Goal: Task Accomplishment & Management: Manage account settings

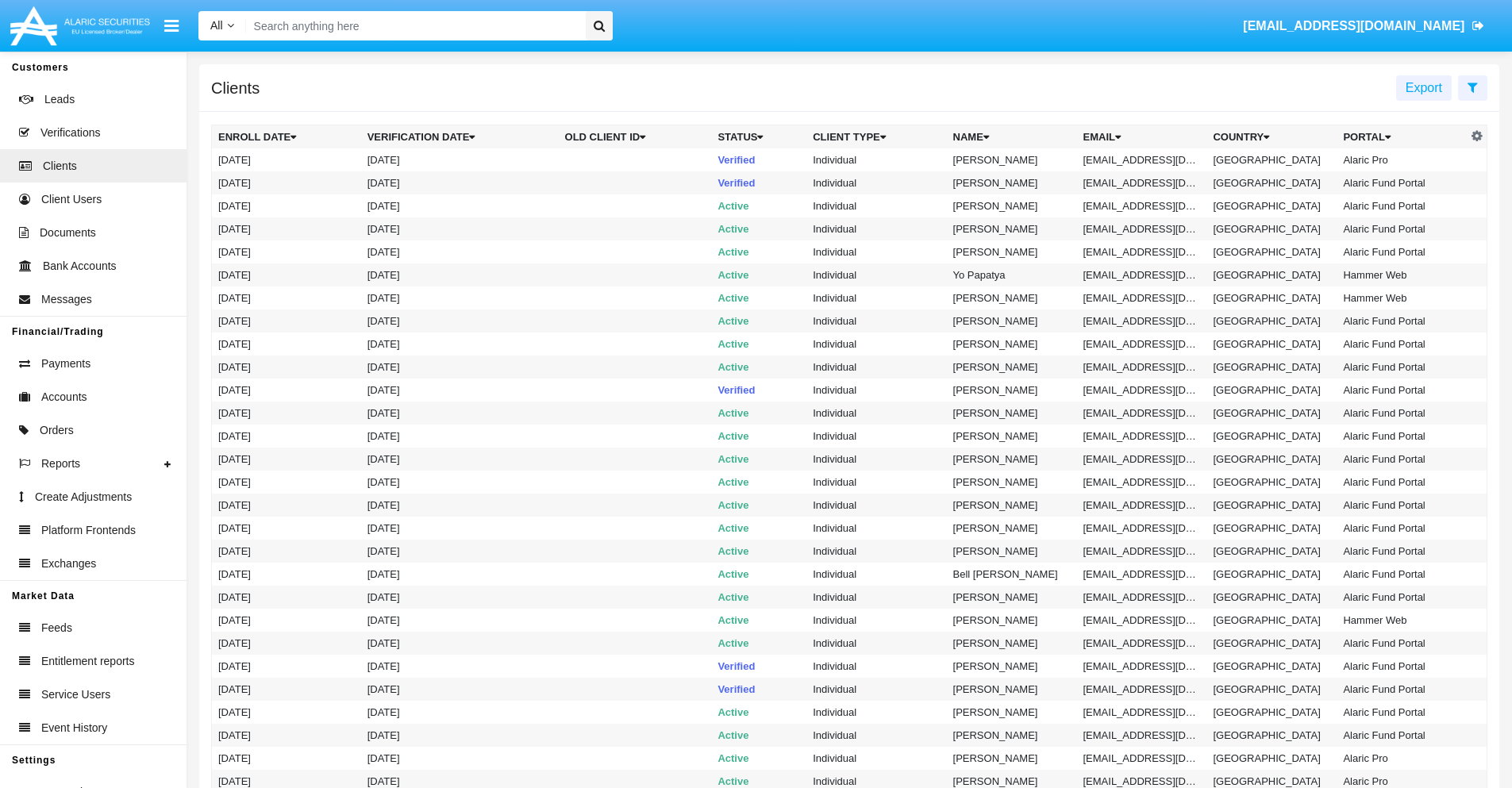
click at [1473, 87] on icon at bounding box center [1473, 88] width 10 height 13
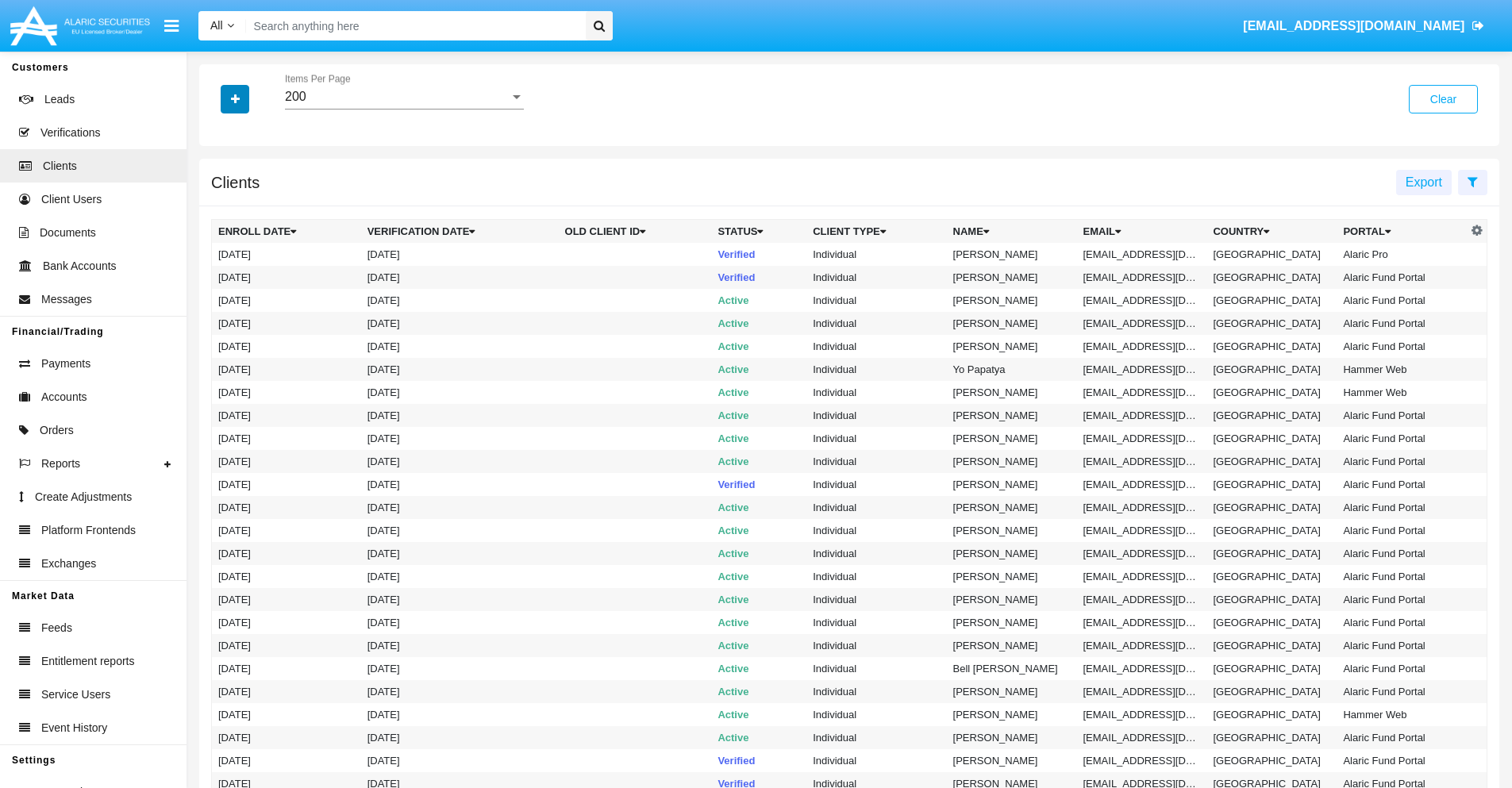
click at [235, 99] on icon "button" at bounding box center [236, 99] width 9 height 11
click at [247, 270] on span "Email" at bounding box center [247, 270] width 32 height 19
click at [218, 276] on input "Email" at bounding box center [218, 276] width 1 height 1
checkbox input "true"
click at [235, 99] on icon "button" at bounding box center [236, 99] width 9 height 11
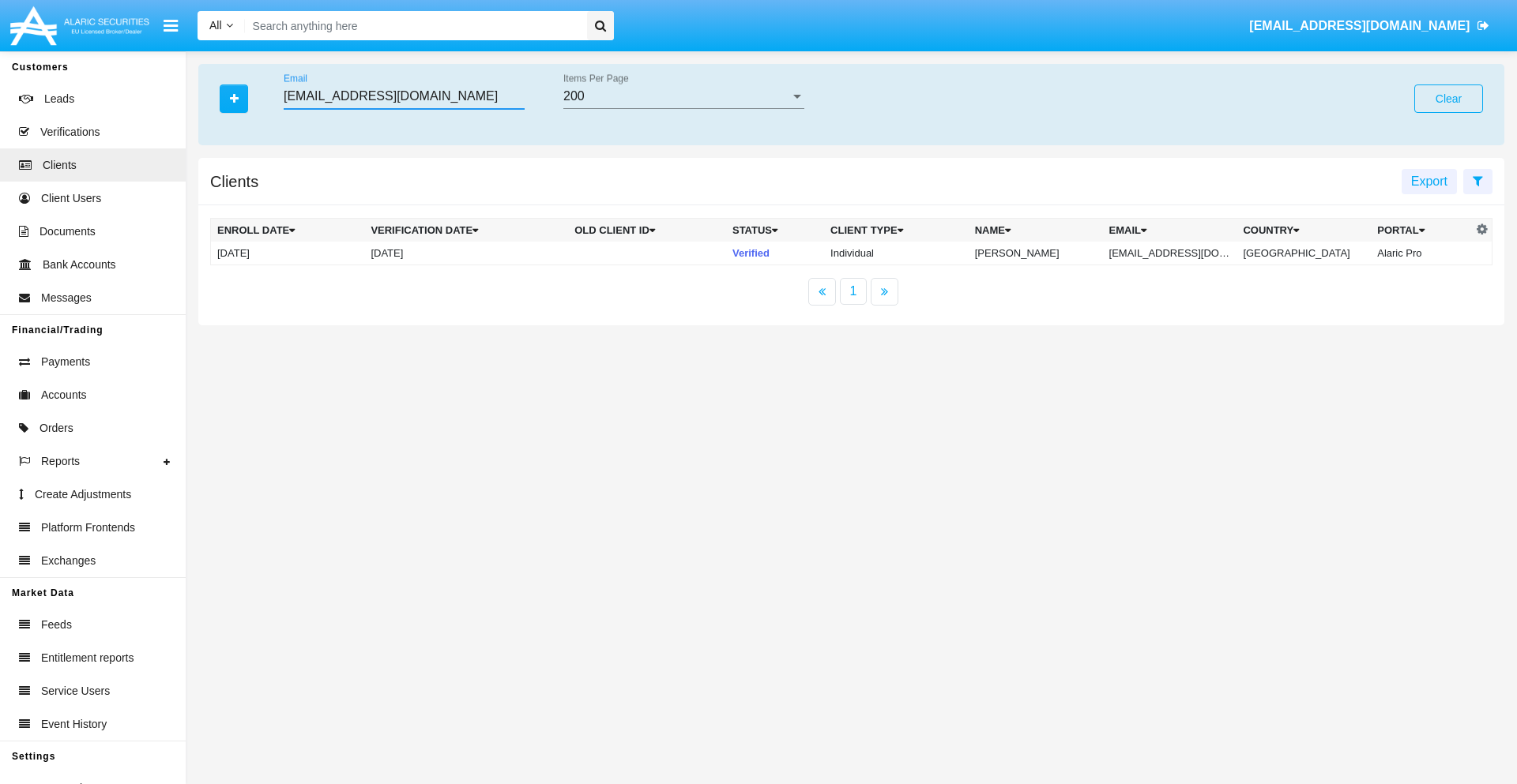
type input "kma6pn@yjkhvh70.ph"
click at [1181, 253] on td "kma6pn@yjkhvh70.ph" at bounding box center [1170, 254] width 135 height 24
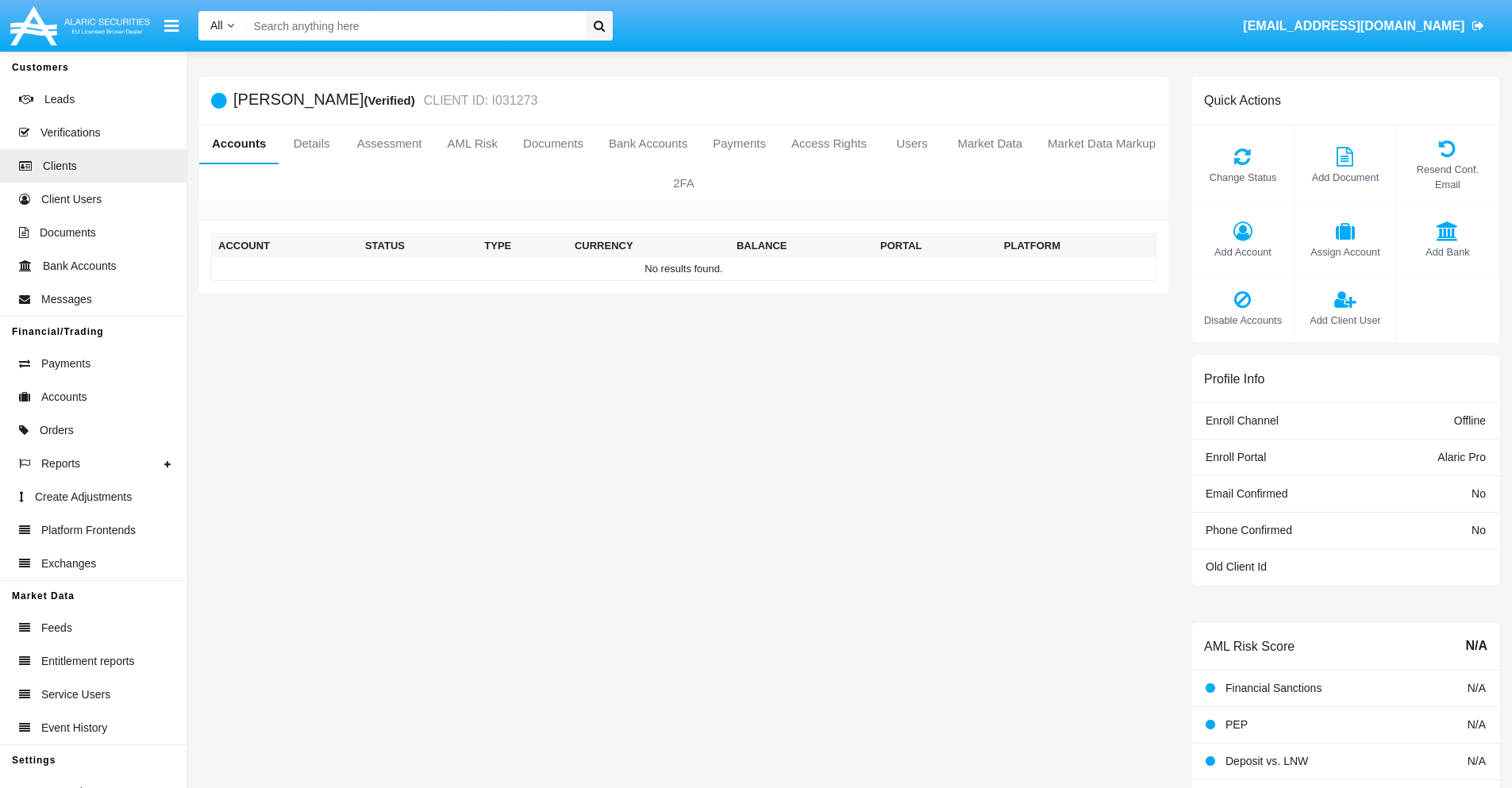
click at [1242, 251] on span "Add Account" at bounding box center [1243, 251] width 86 height 16
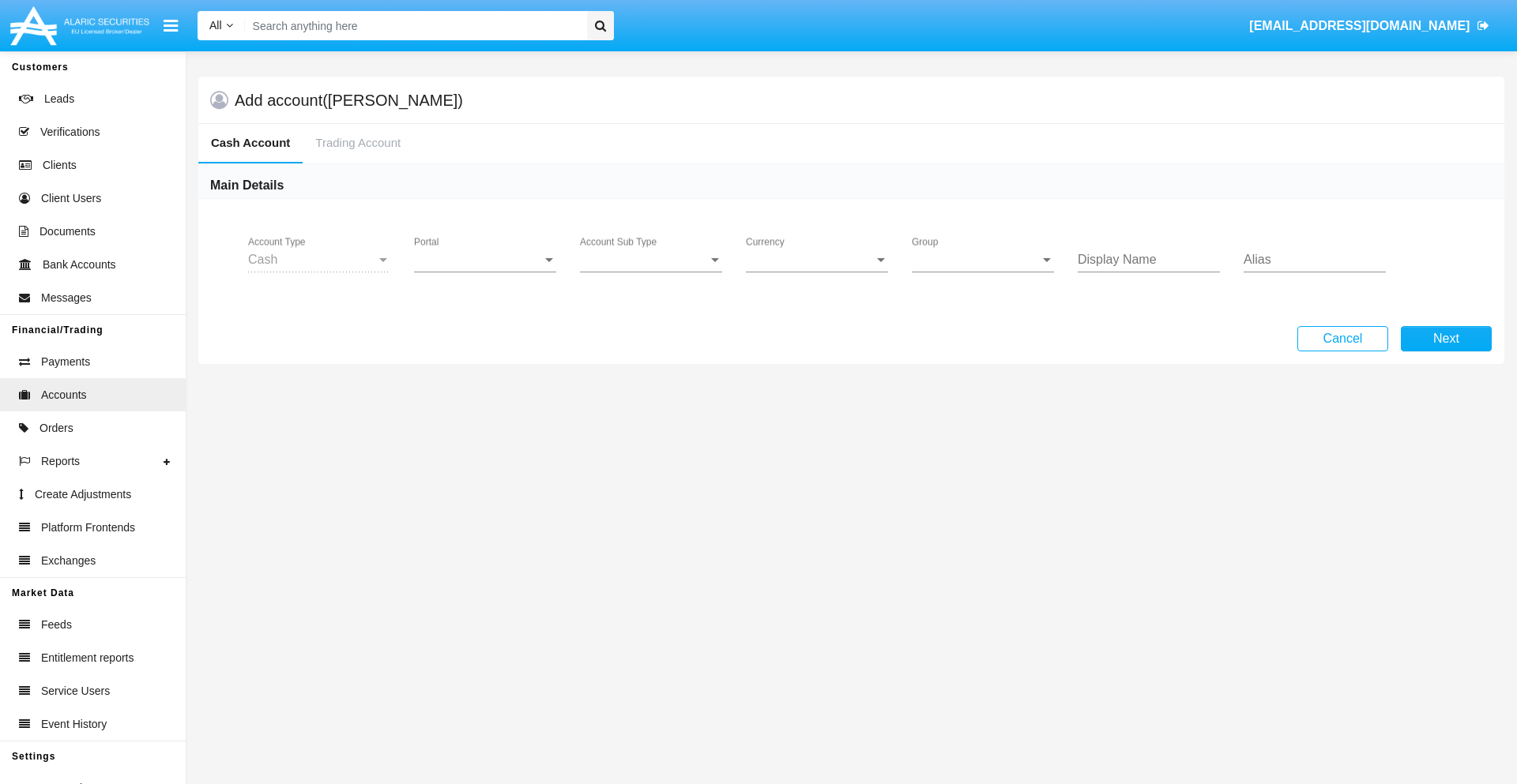
click at [485, 260] on span "Portal" at bounding box center [478, 260] width 128 height 15
click at [487, 272] on span "Alaric Pro" at bounding box center [487, 272] width 147 height 38
click at [652, 260] on span "Account Sub Type" at bounding box center [643, 260] width 128 height 15
click at [652, 272] on span "Trading Cash" at bounding box center [651, 272] width 142 height 38
click at [983, 260] on span "Group" at bounding box center [976, 260] width 128 height 15
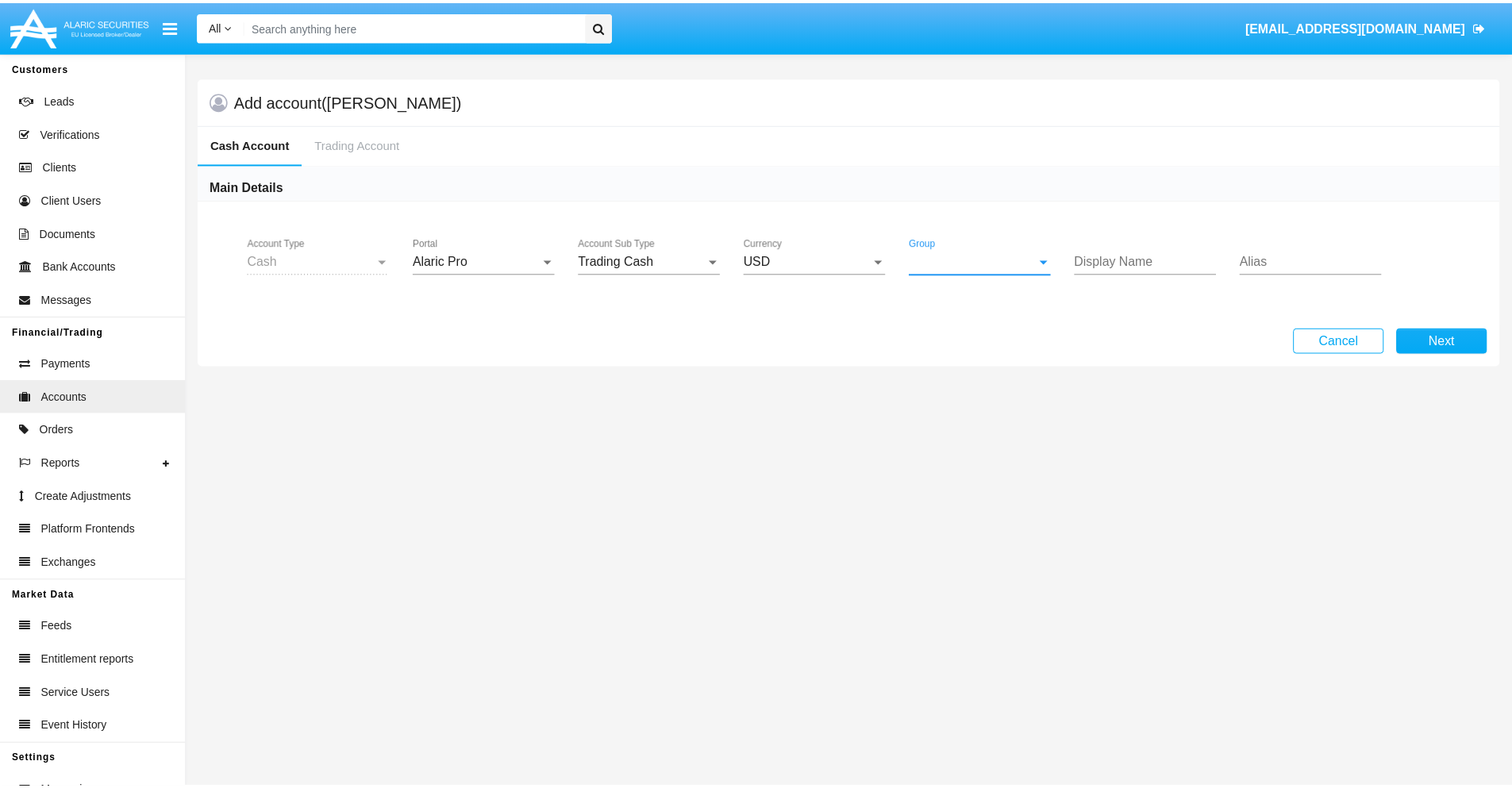
scroll to position [711, 0]
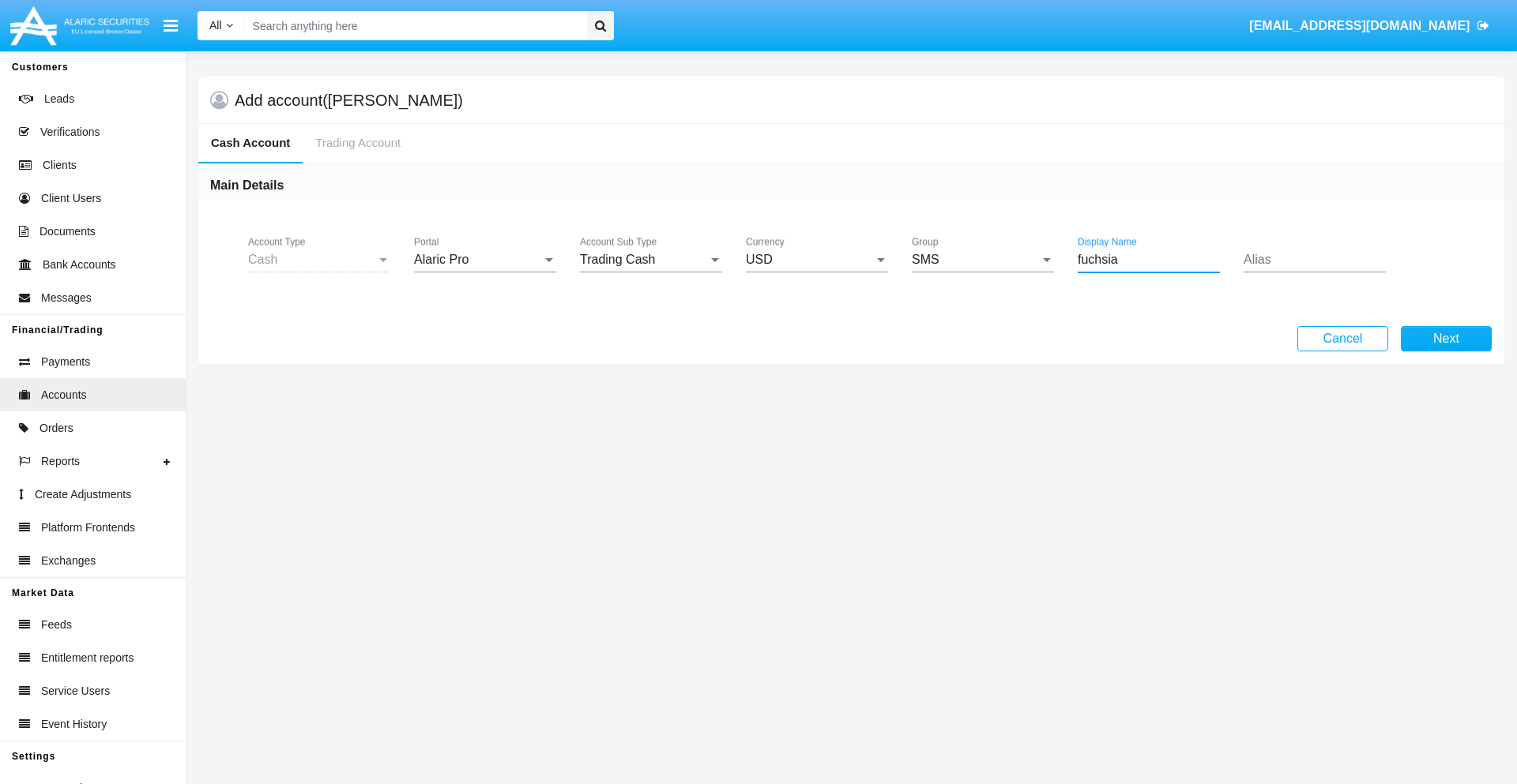
type input "fuchsia"
type input "indigo"
click at [1446, 339] on button "Next" at bounding box center [1447, 339] width 91 height 25
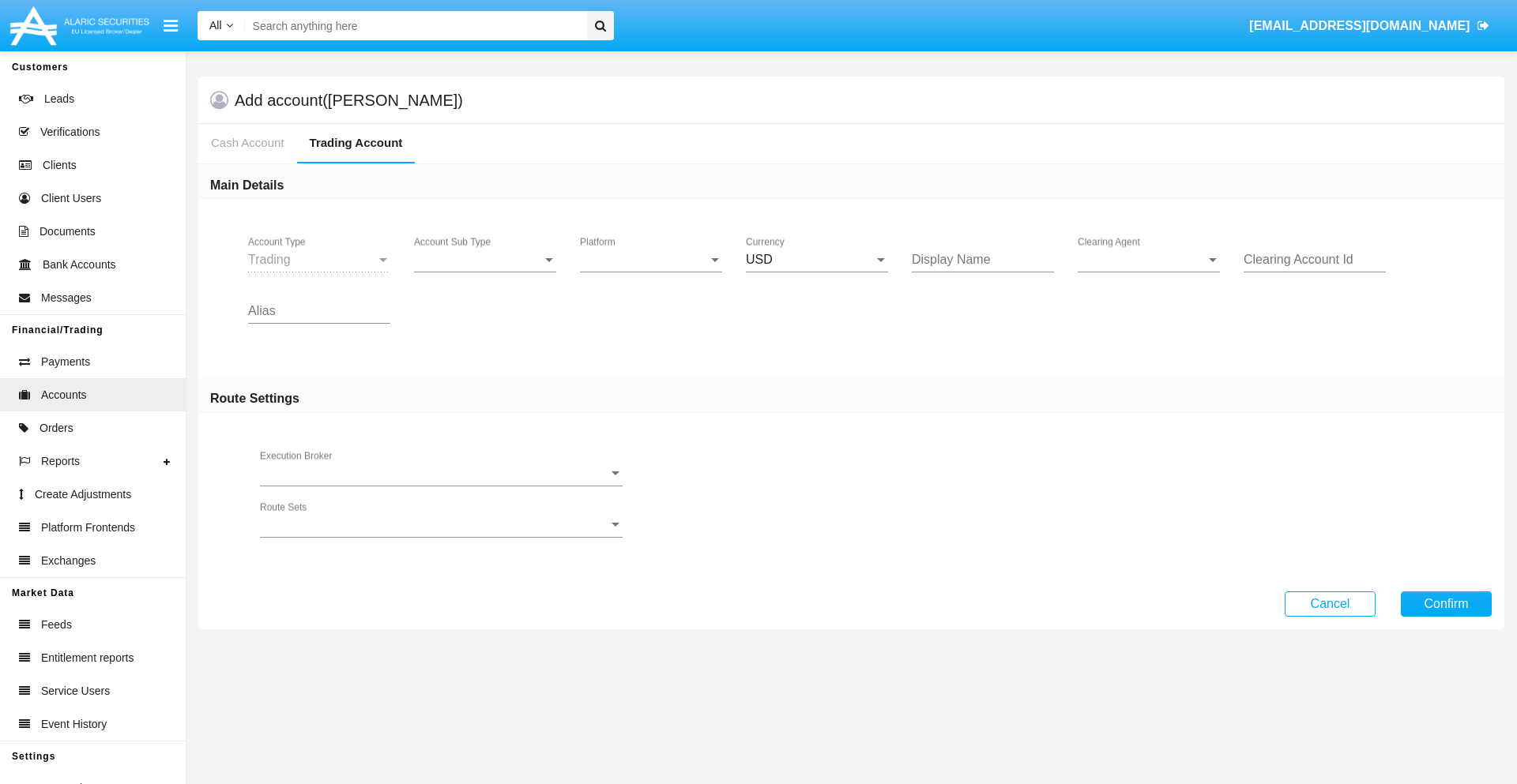
click at [485, 260] on span "Account Sub Type" at bounding box center [478, 260] width 128 height 15
click at [485, 272] on span "Trading" at bounding box center [472, 272] width 117 height 38
click at [652, 260] on span "Platform" at bounding box center [643, 260] width 128 height 15
click at [652, 272] on span "Hammer Lite" at bounding box center [651, 272] width 142 height 38
click at [1149, 260] on span "Clearing Agent" at bounding box center [1142, 260] width 128 height 15
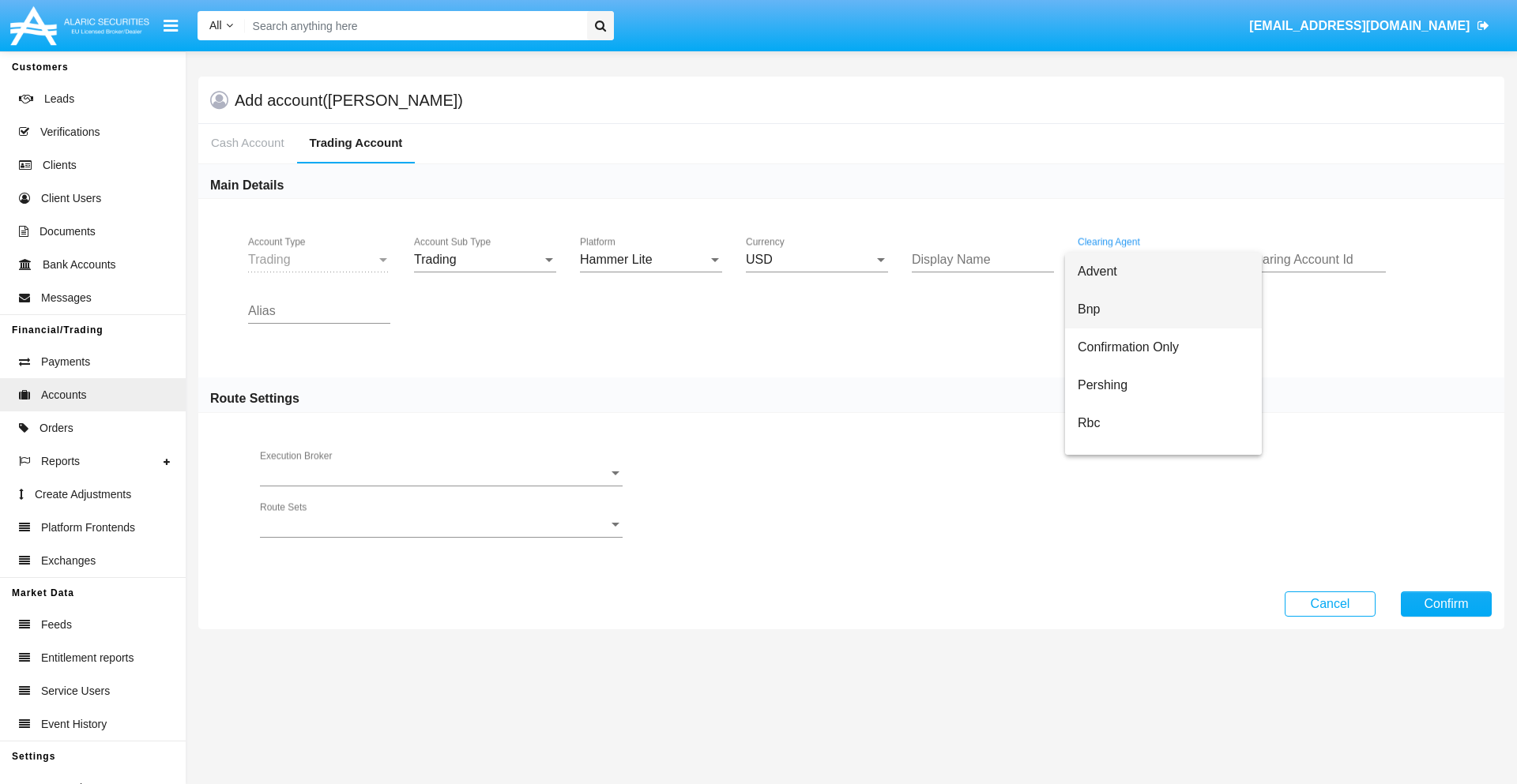
click at [1163, 309] on span "Bnp" at bounding box center [1164, 310] width 171 height 38
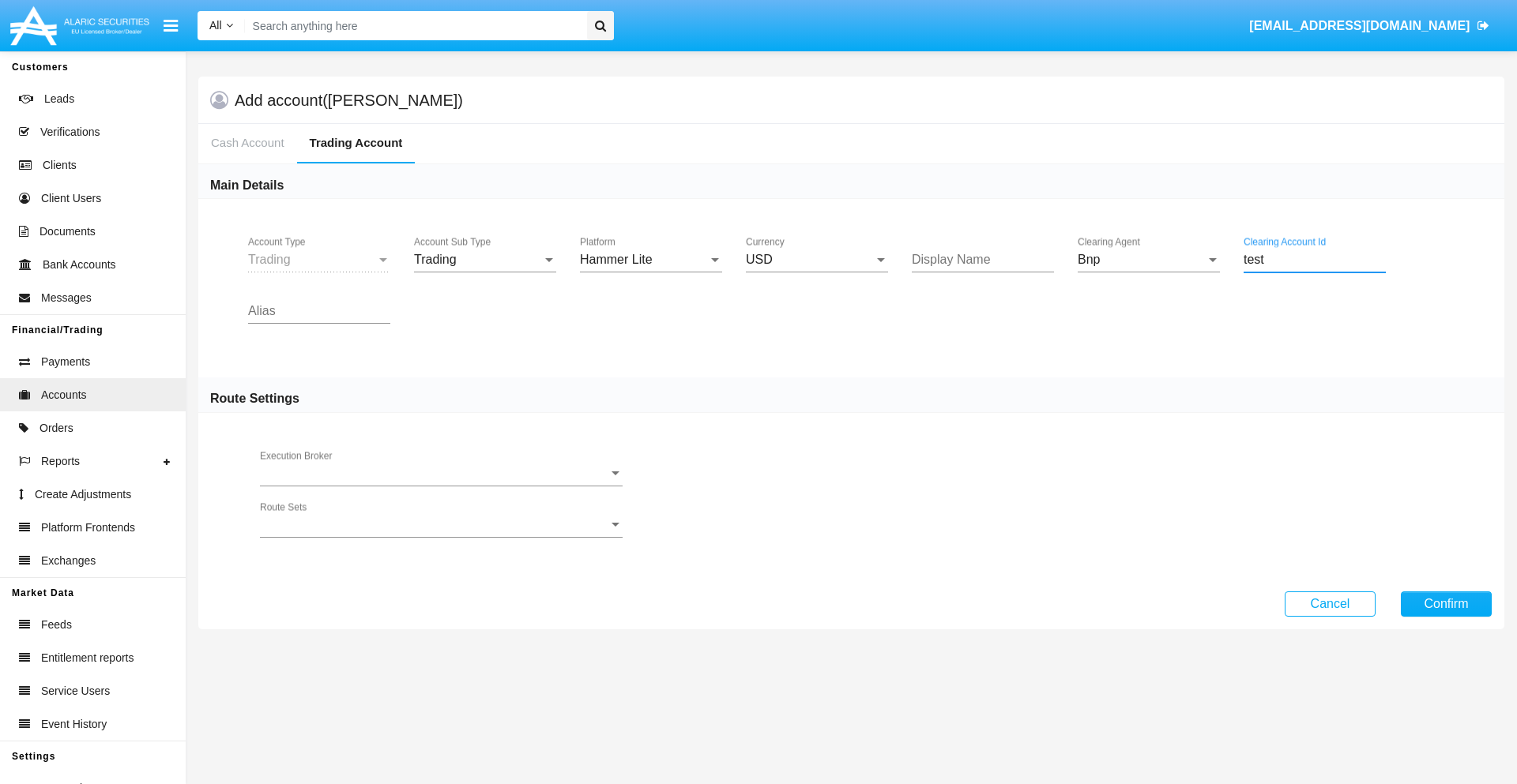
type input "test"
type input "lavender"
type input "lime"
click at [1446, 603] on button "Confirm" at bounding box center [1447, 604] width 91 height 25
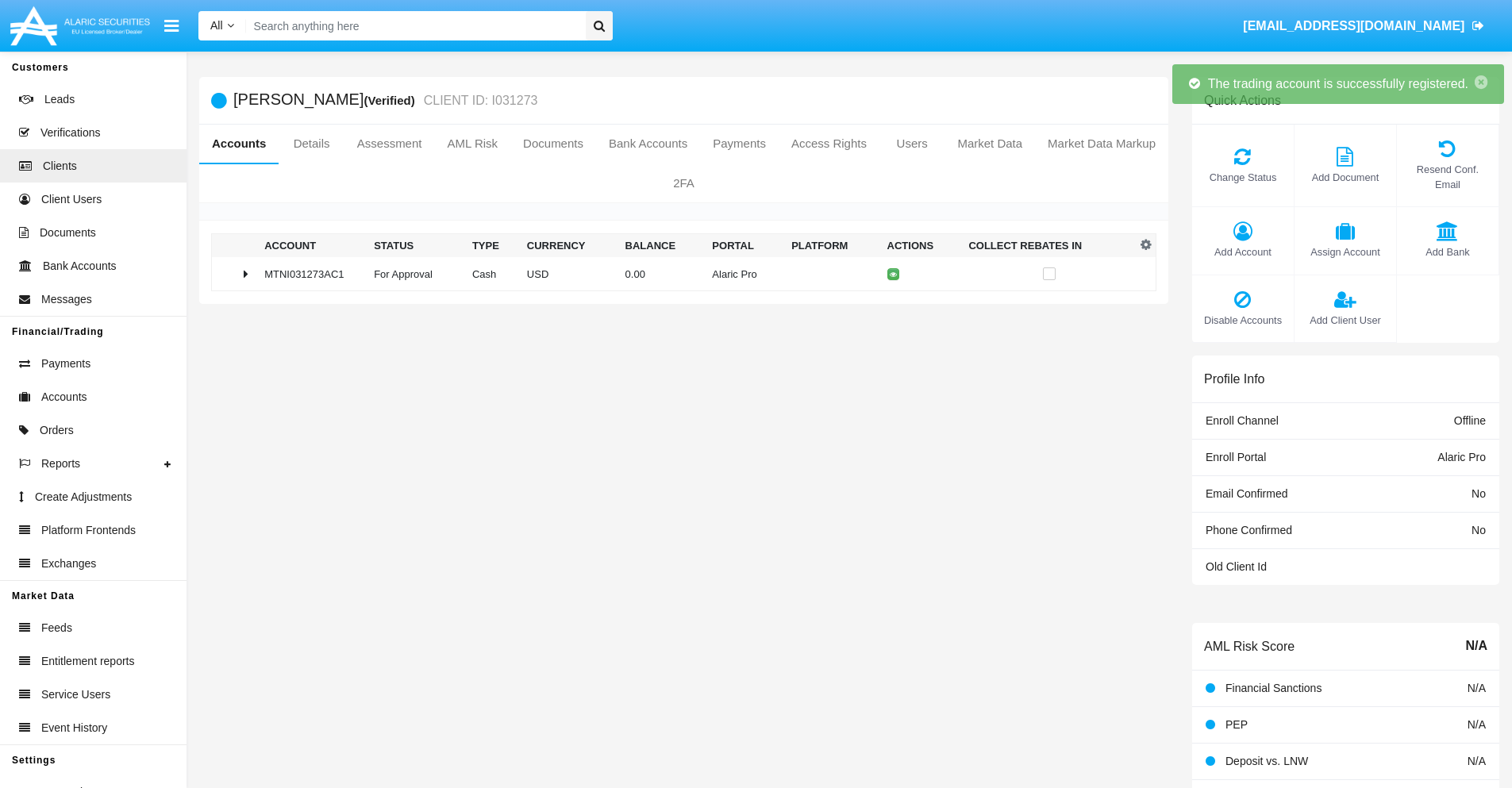
click at [678, 274] on td "0.00" at bounding box center [663, 273] width 88 height 34
click at [893, 274] on icon at bounding box center [897, 274] width 7 height 7
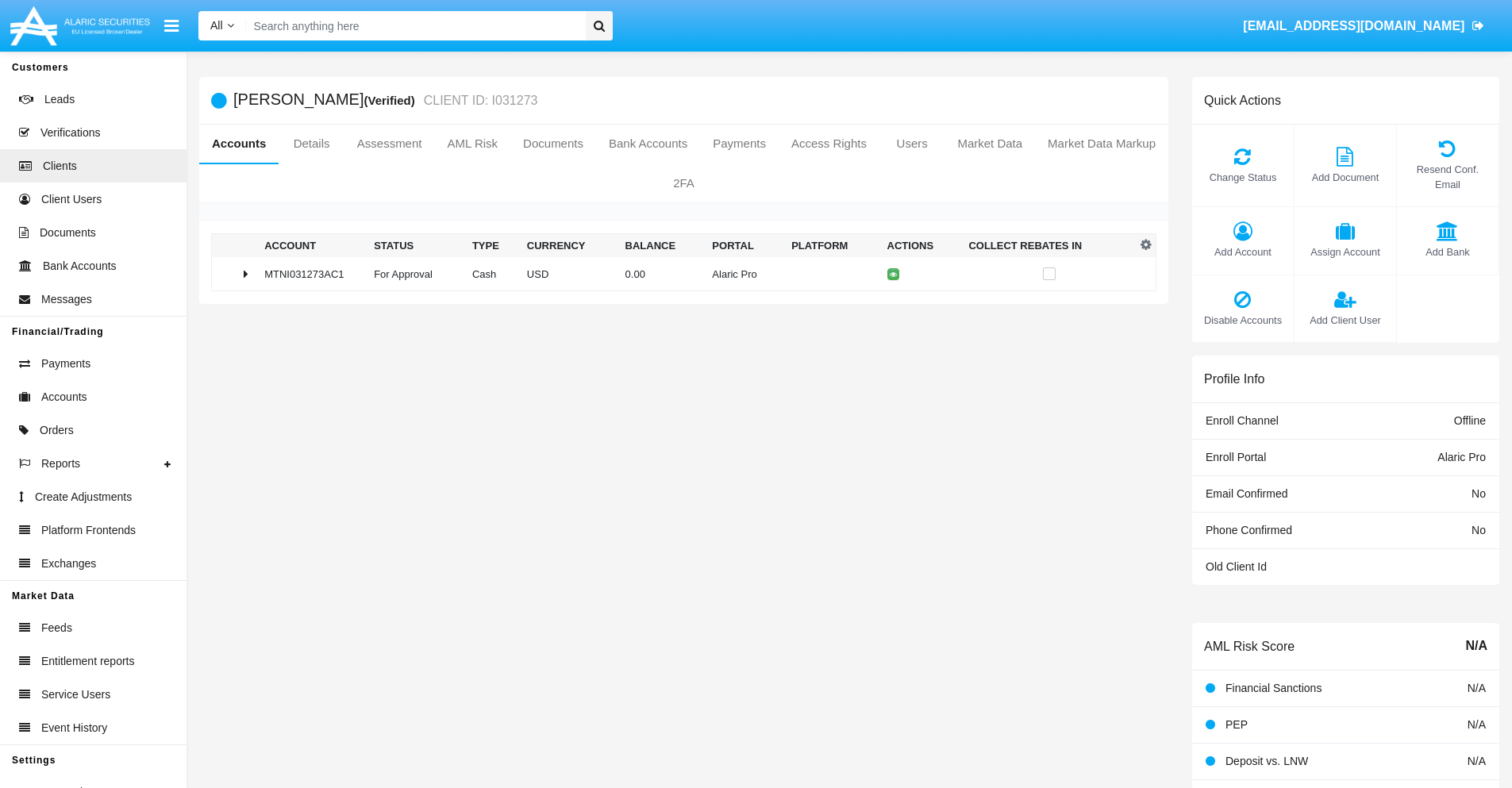
click at [678, 274] on td "0.00" at bounding box center [663, 273] width 88 height 34
click at [893, 307] on icon at bounding box center [897, 308] width 7 height 7
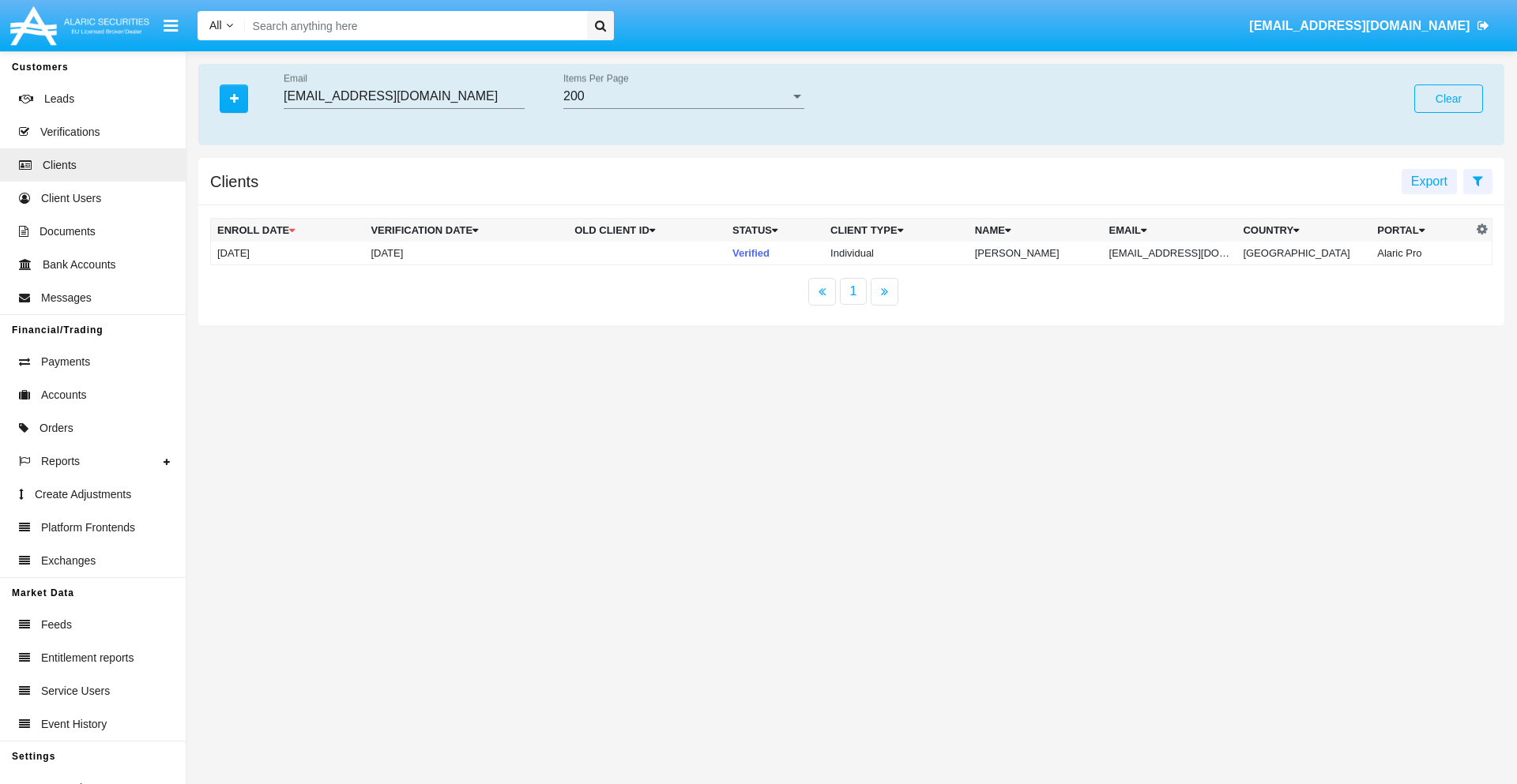
click at [1449, 99] on button "Clear" at bounding box center [1449, 98] width 69 height 28
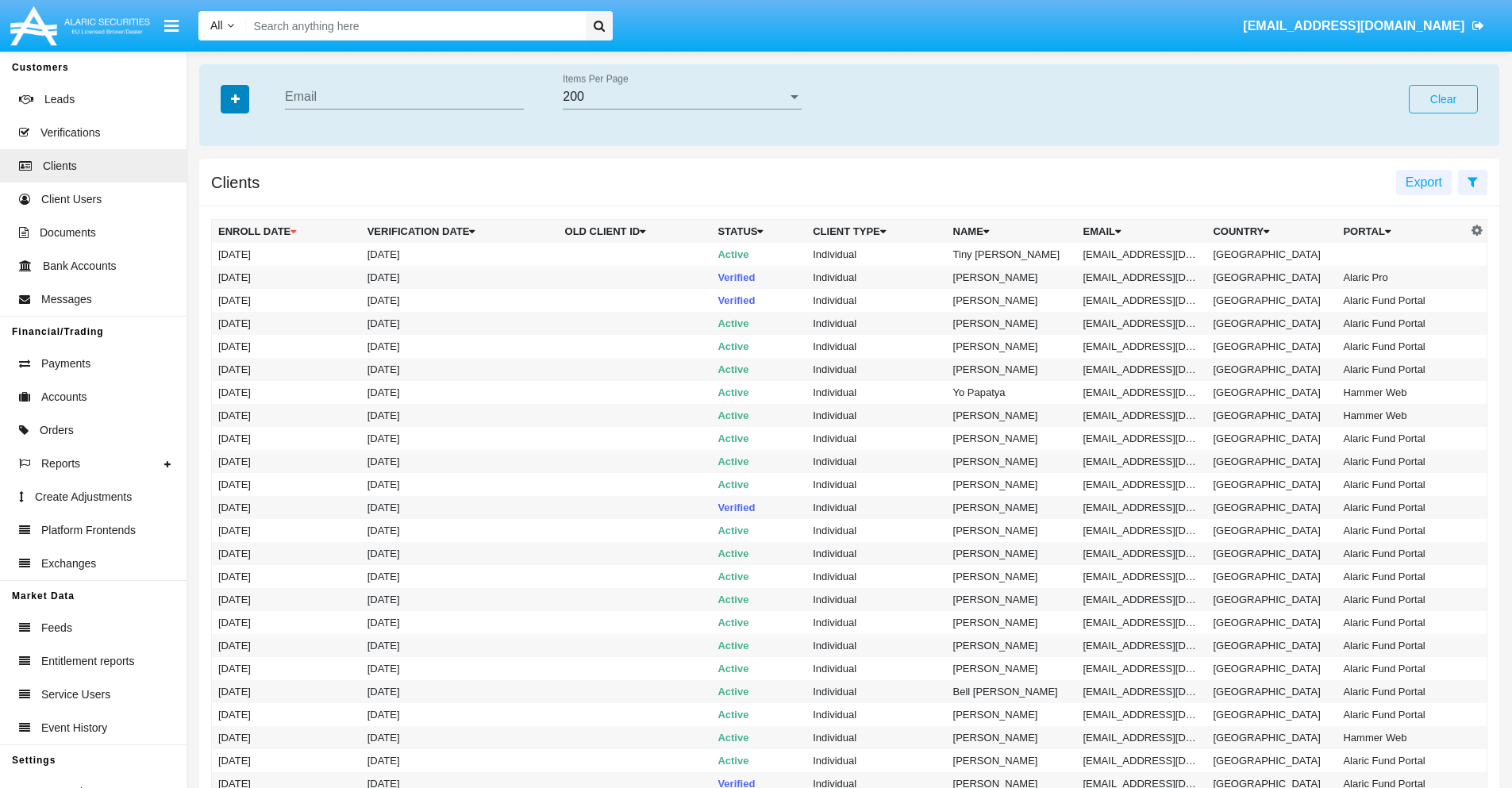
click at [235, 99] on icon "button" at bounding box center [236, 99] width 9 height 11
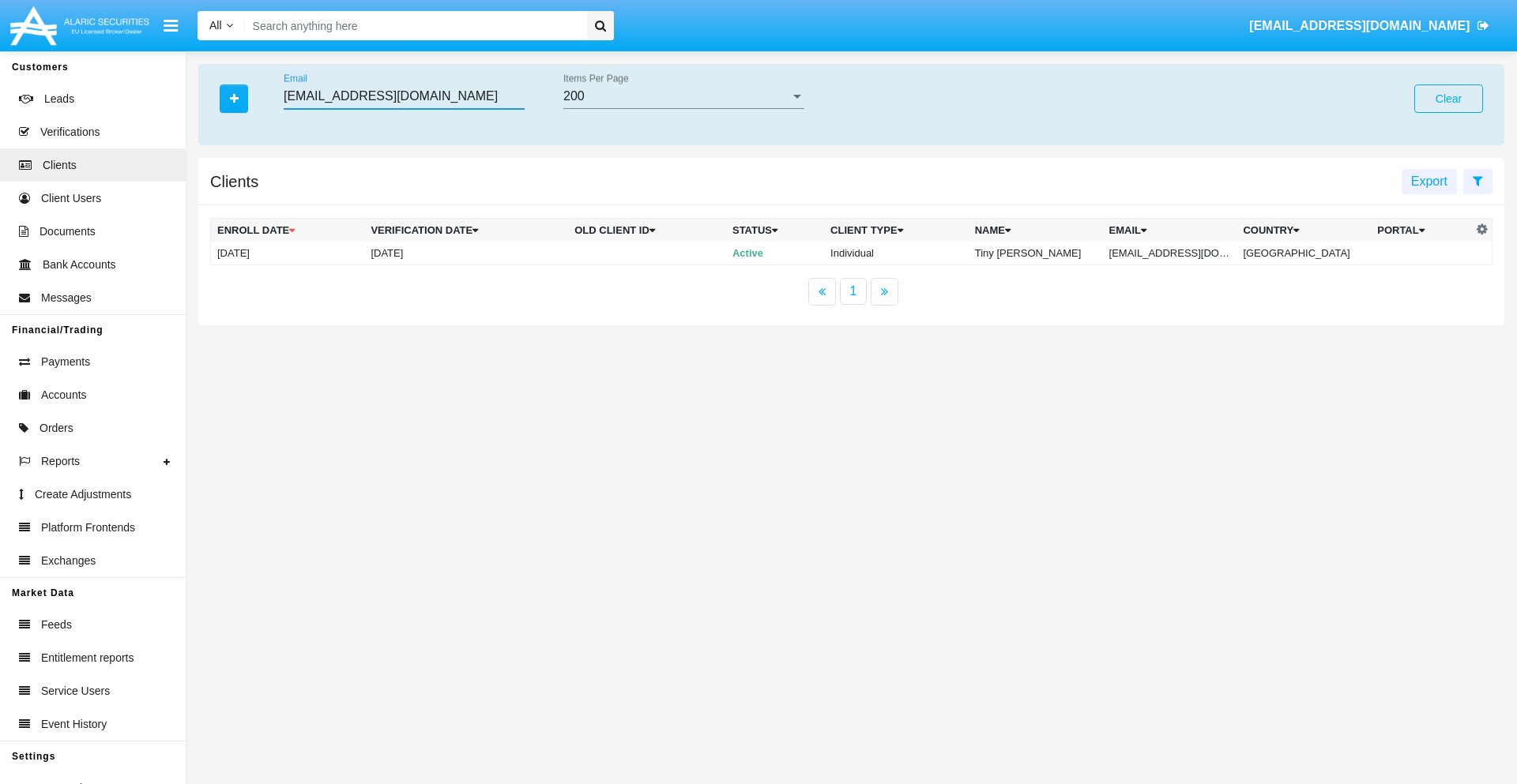
type input "8fmke0nb6@7xa-1.org"
click at [1179, 253] on td "8fmke0nb6@7xa-1.org" at bounding box center [1170, 254] width 135 height 24
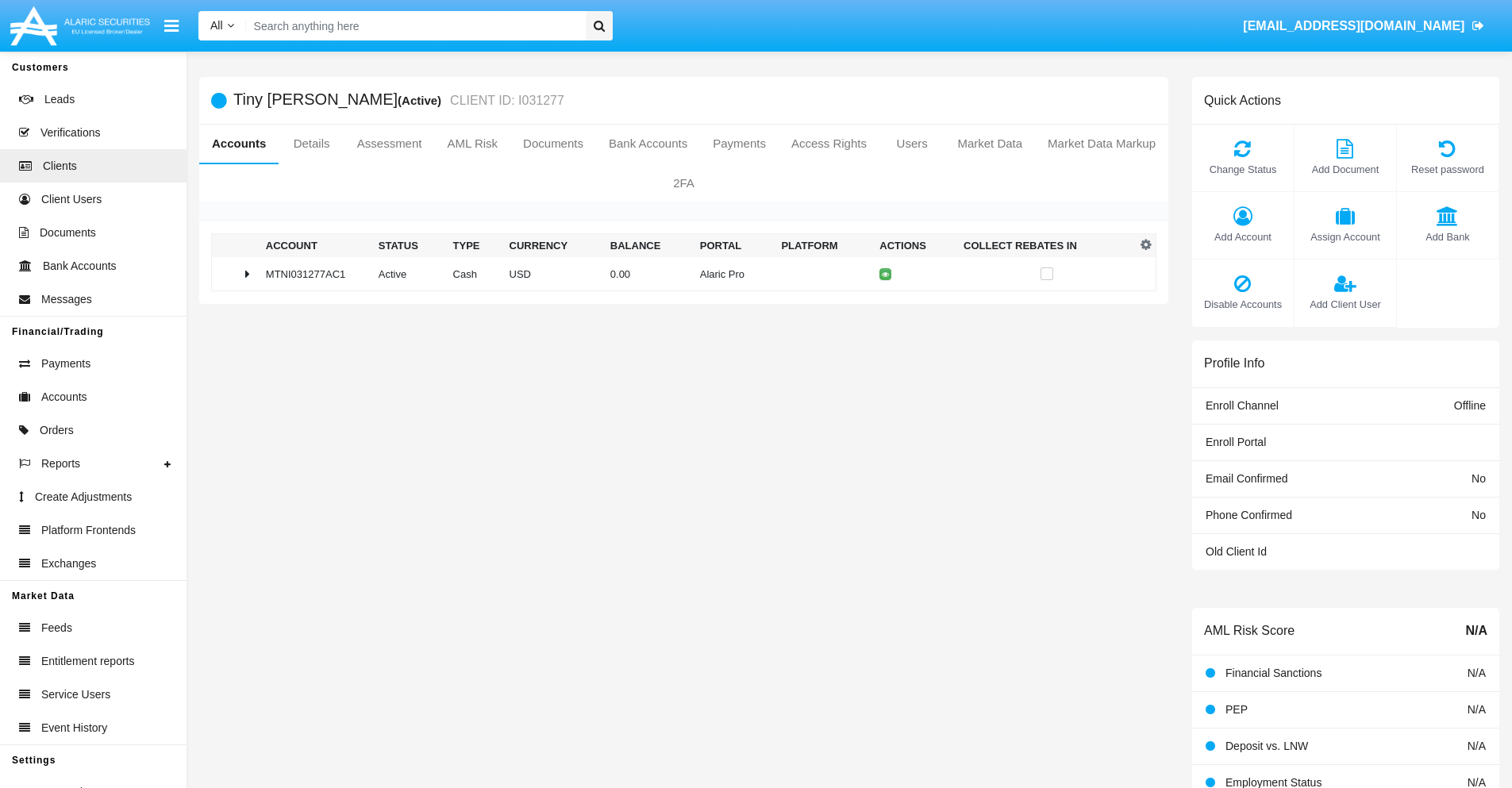
click at [1242, 237] on span "Add Account" at bounding box center [1243, 237] width 86 height 16
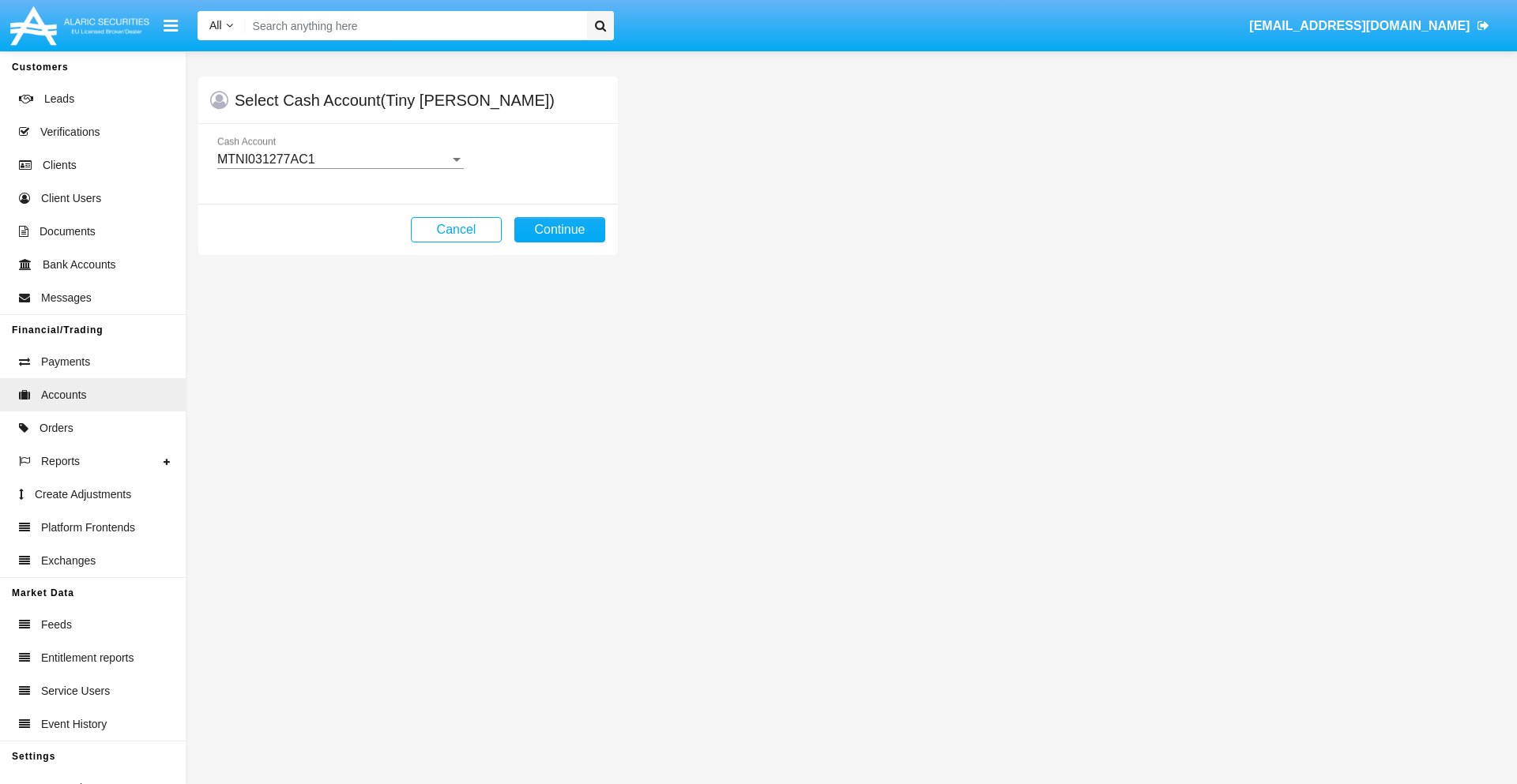
click at [339, 159] on div "MTNI031277AC1" at bounding box center [333, 160] width 232 height 15
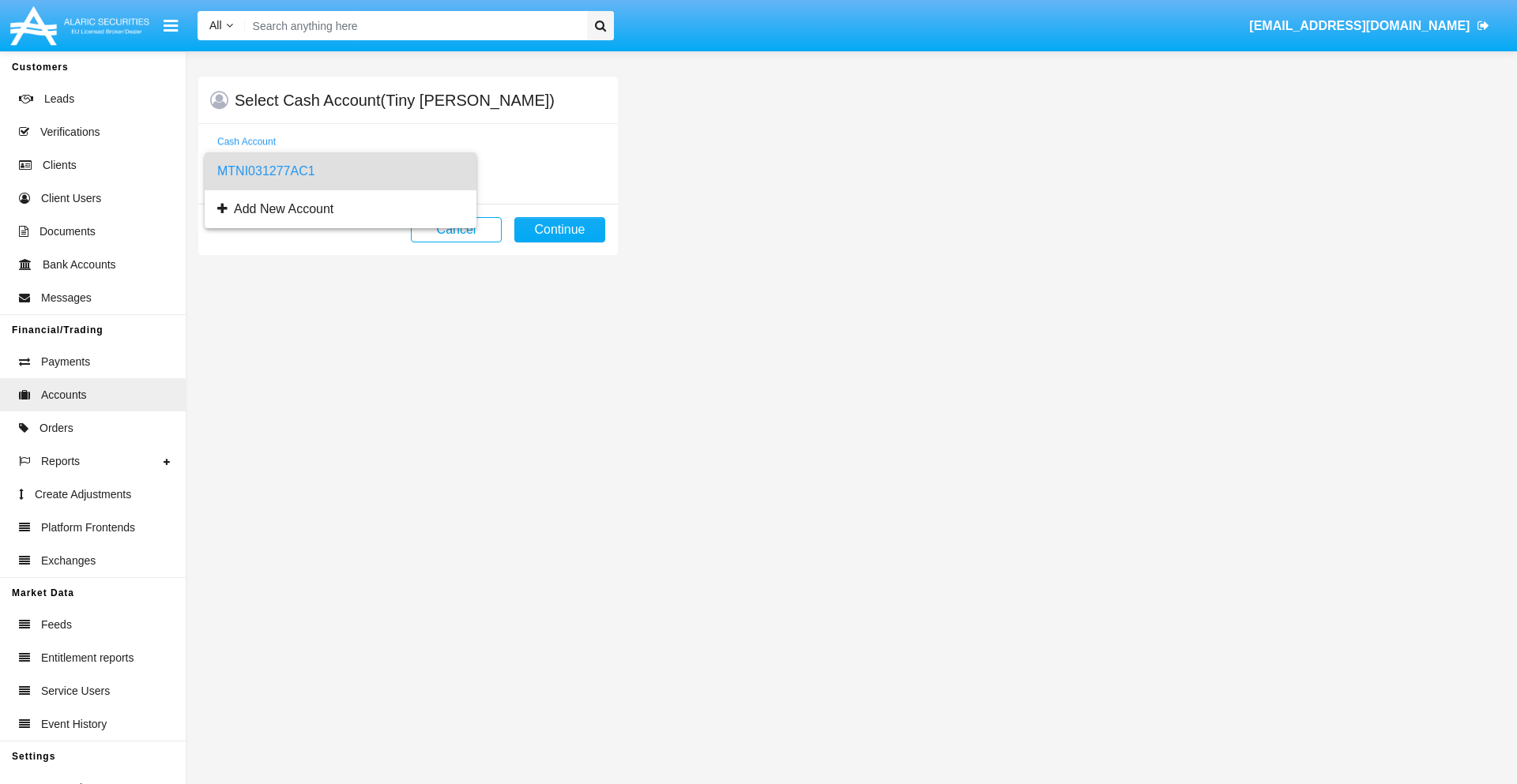
click at [339, 171] on span "MTNI031277AC1" at bounding box center [340, 172] width 247 height 38
click at [560, 230] on button "Continue" at bounding box center [560, 230] width 91 height 25
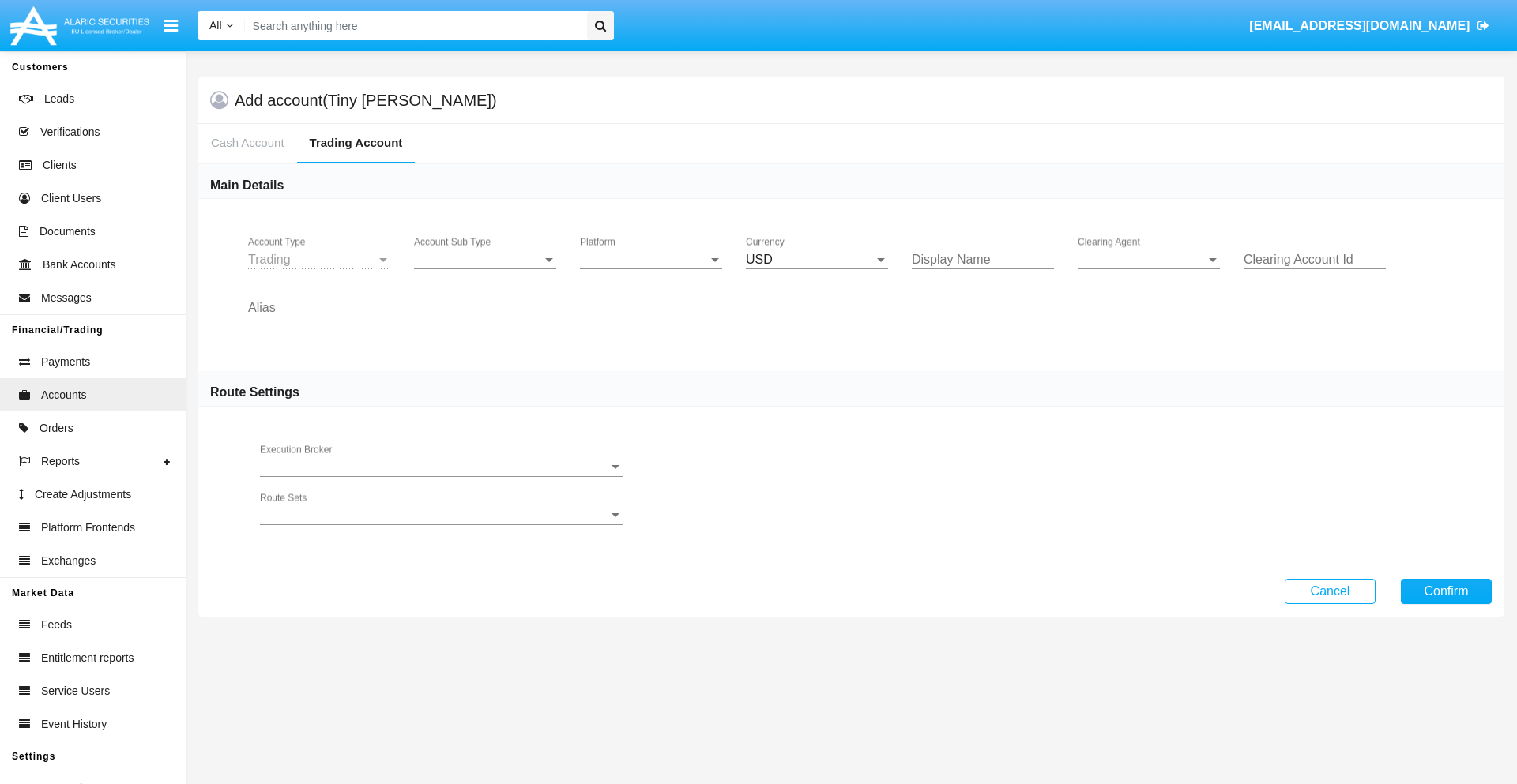
click at [485, 260] on span "Account Sub Type" at bounding box center [478, 260] width 128 height 15
click at [485, 272] on span "Trading" at bounding box center [485, 272] width 142 height 38
click at [652, 260] on span "Platform" at bounding box center [643, 260] width 128 height 15
click at [652, 272] on span "Hammer Lite" at bounding box center [651, 272] width 142 height 38
click at [1149, 260] on span "Clearing Agent" at bounding box center [1142, 260] width 128 height 15
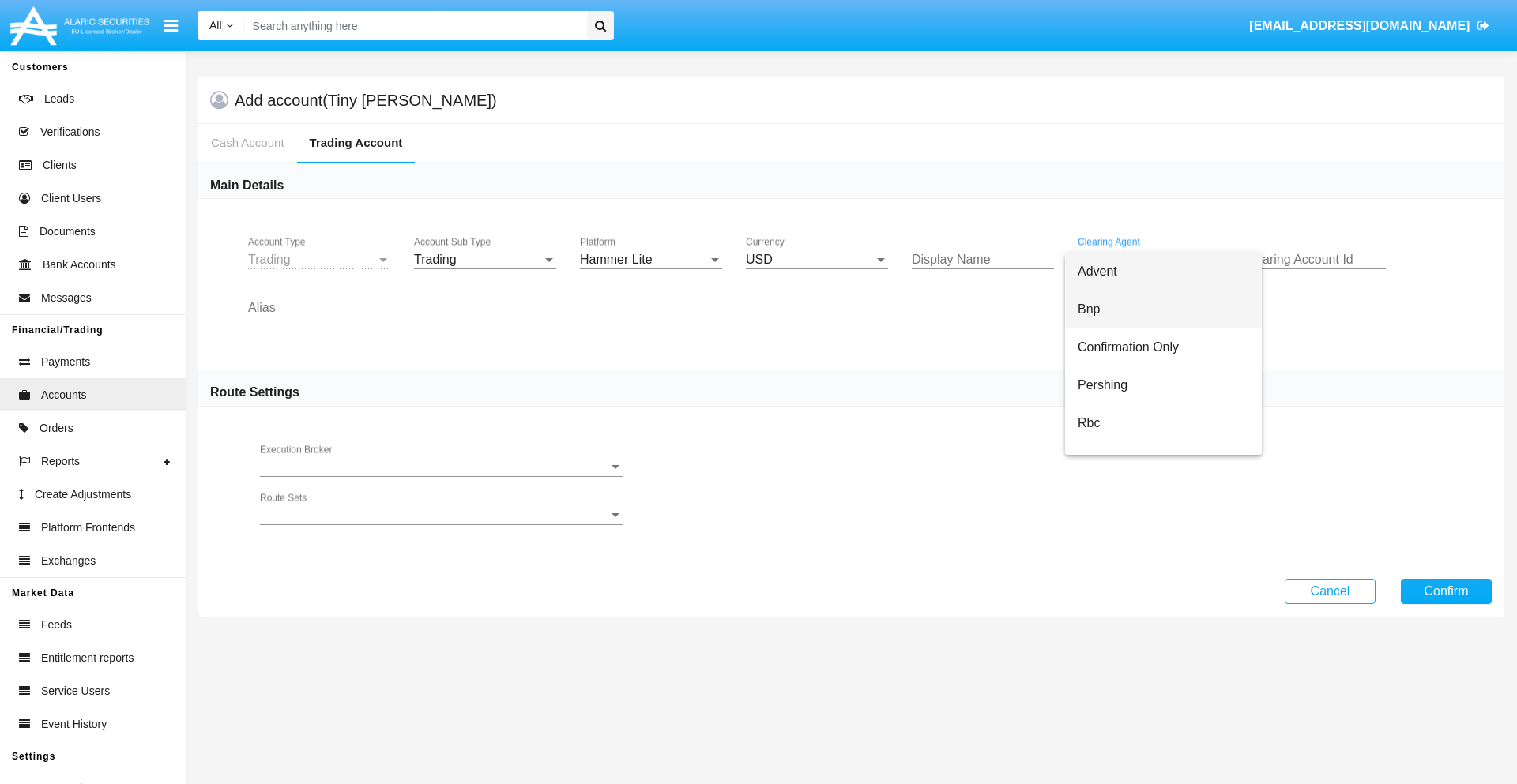
click at [1163, 309] on span "Bnp" at bounding box center [1164, 310] width 171 height 38
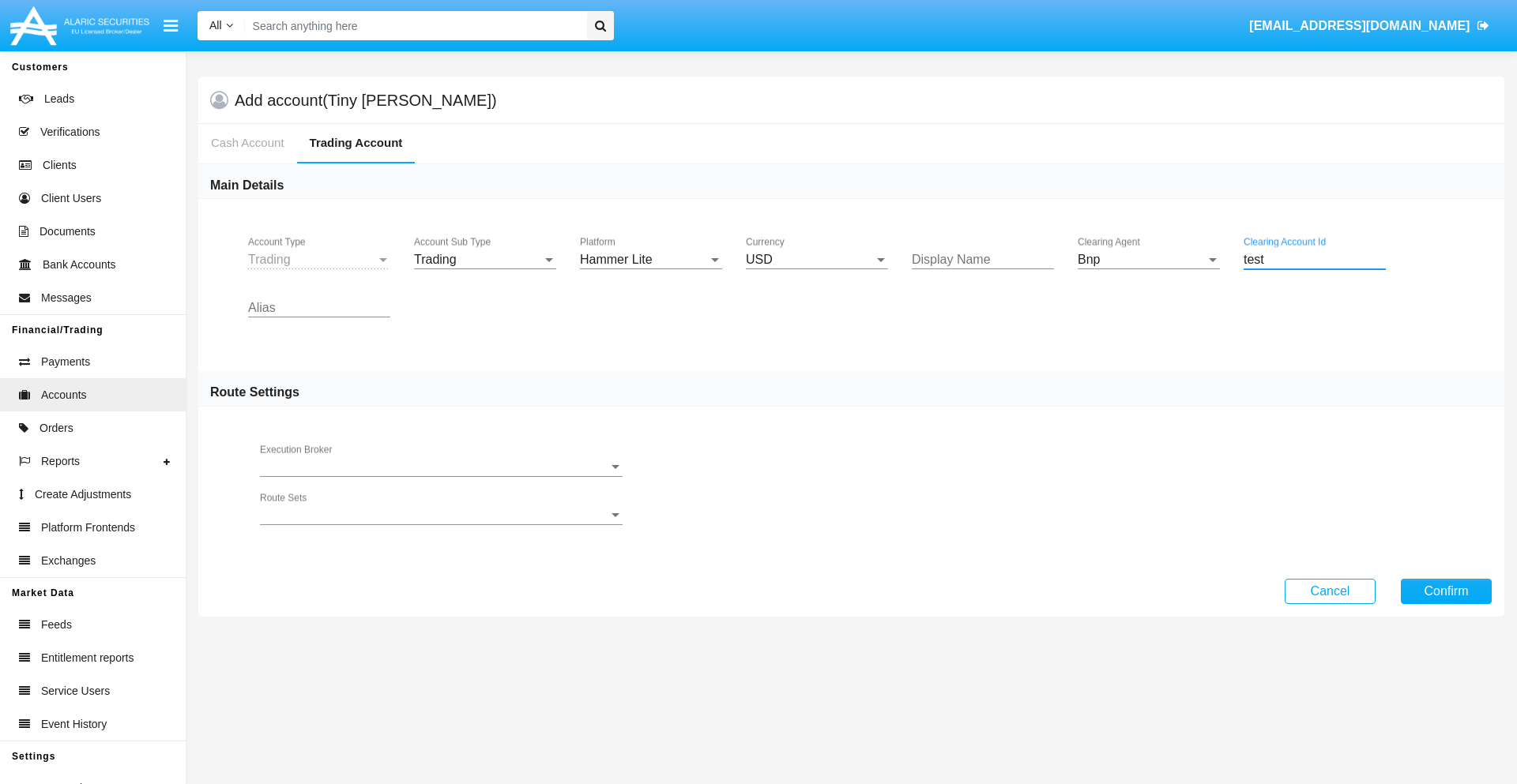
type input "test"
type input "plum"
type input "purple"
click at [1446, 591] on button "Confirm" at bounding box center [1447, 592] width 91 height 25
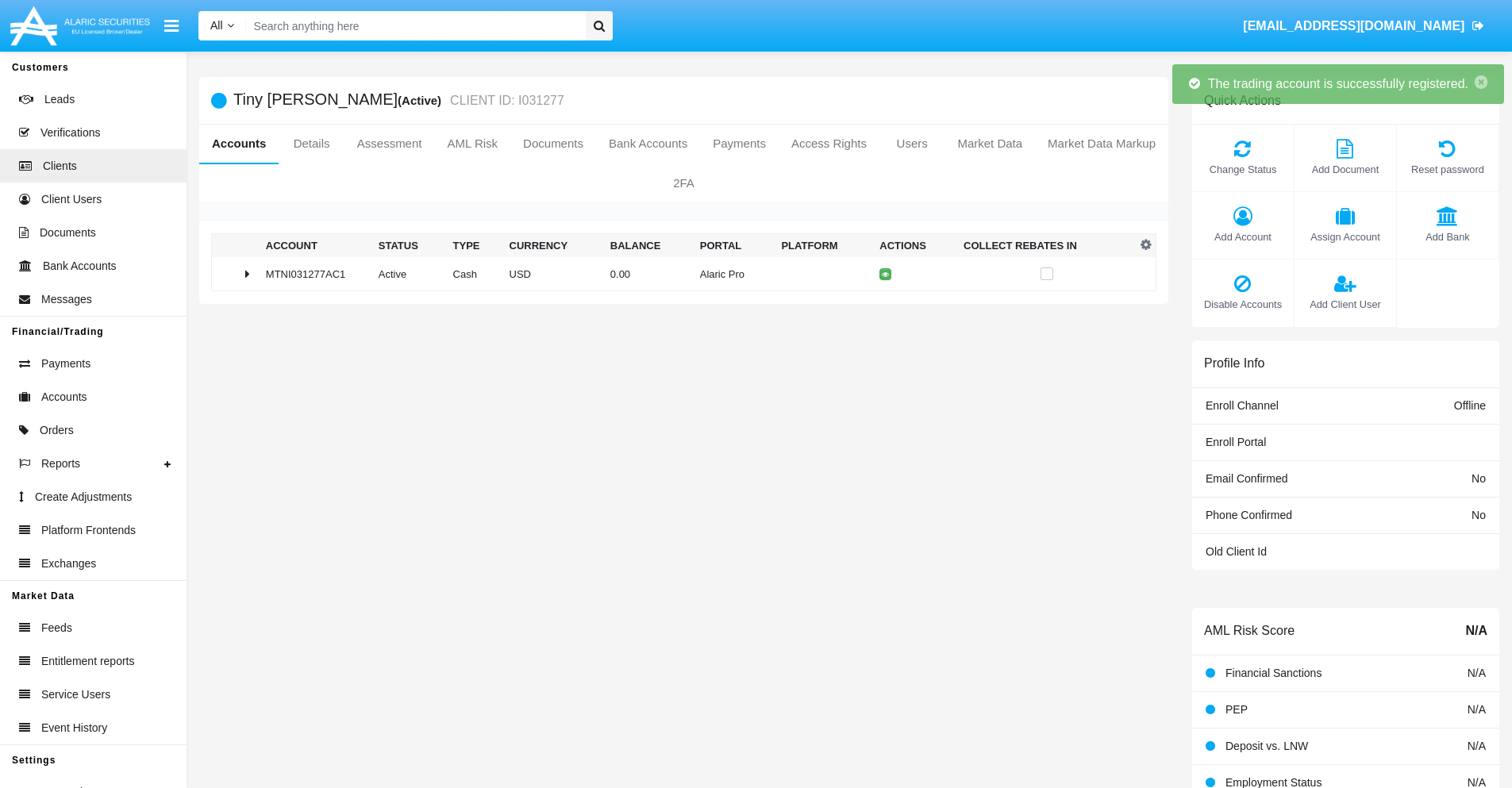
click at [678, 274] on td "0.00" at bounding box center [649, 273] width 90 height 34
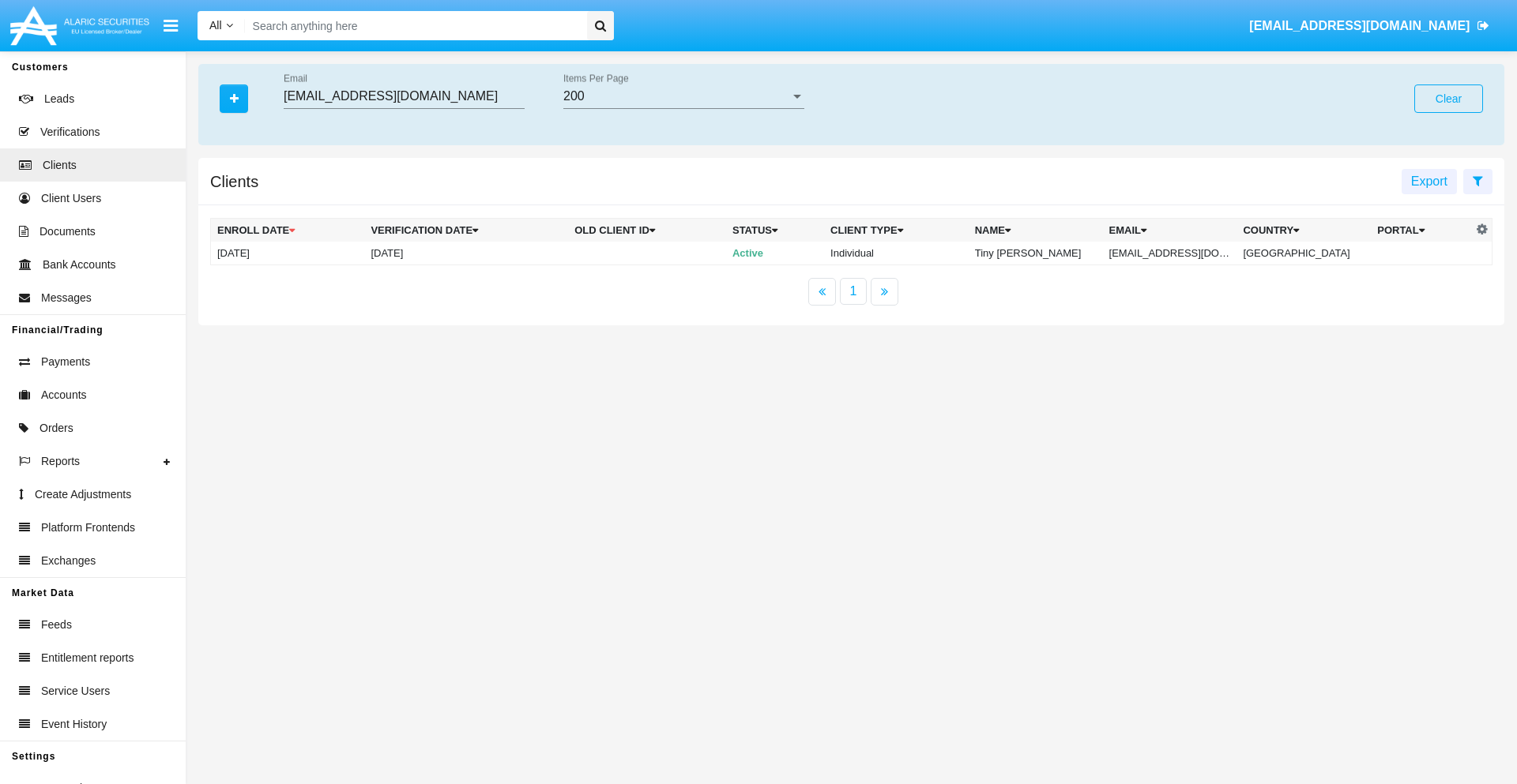
click at [1449, 99] on button "Clear" at bounding box center [1449, 98] width 69 height 28
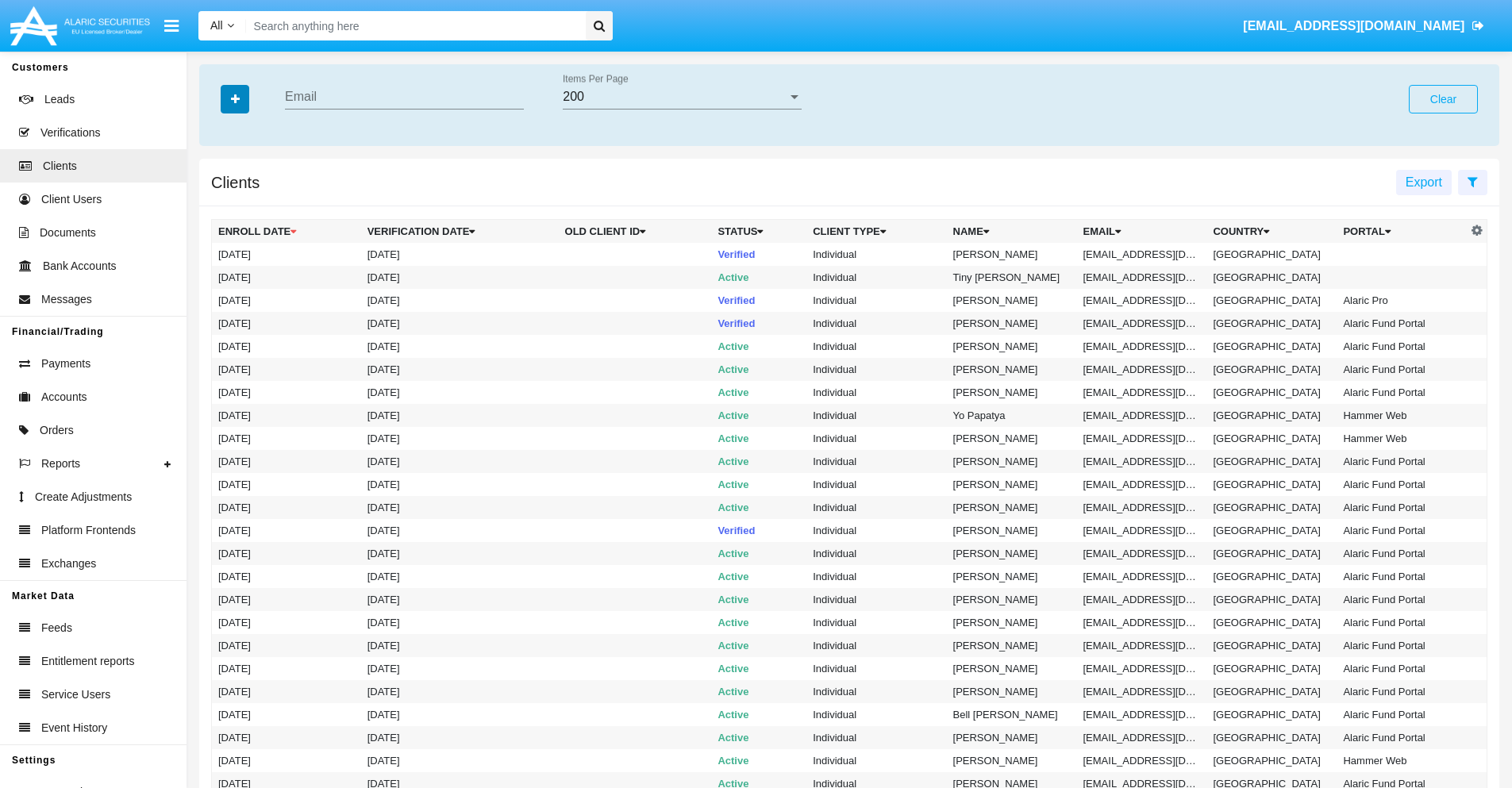
click at [235, 99] on icon "button" at bounding box center [236, 99] width 9 height 11
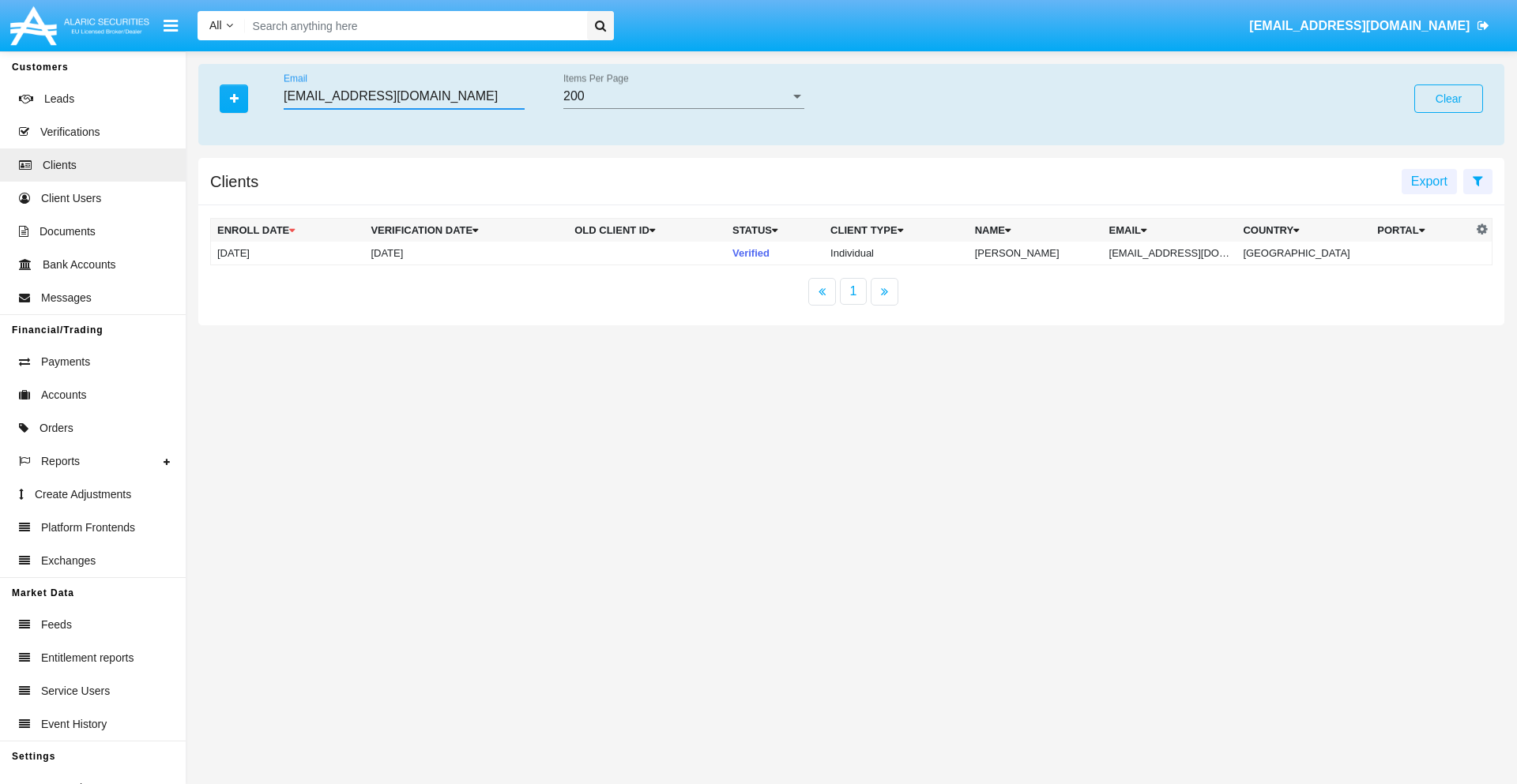
type input "37.oe2j@5ldstv3hu.jp"
click at [1181, 253] on td "37.oe2j@5ldstv3hu.jp" at bounding box center [1170, 254] width 135 height 24
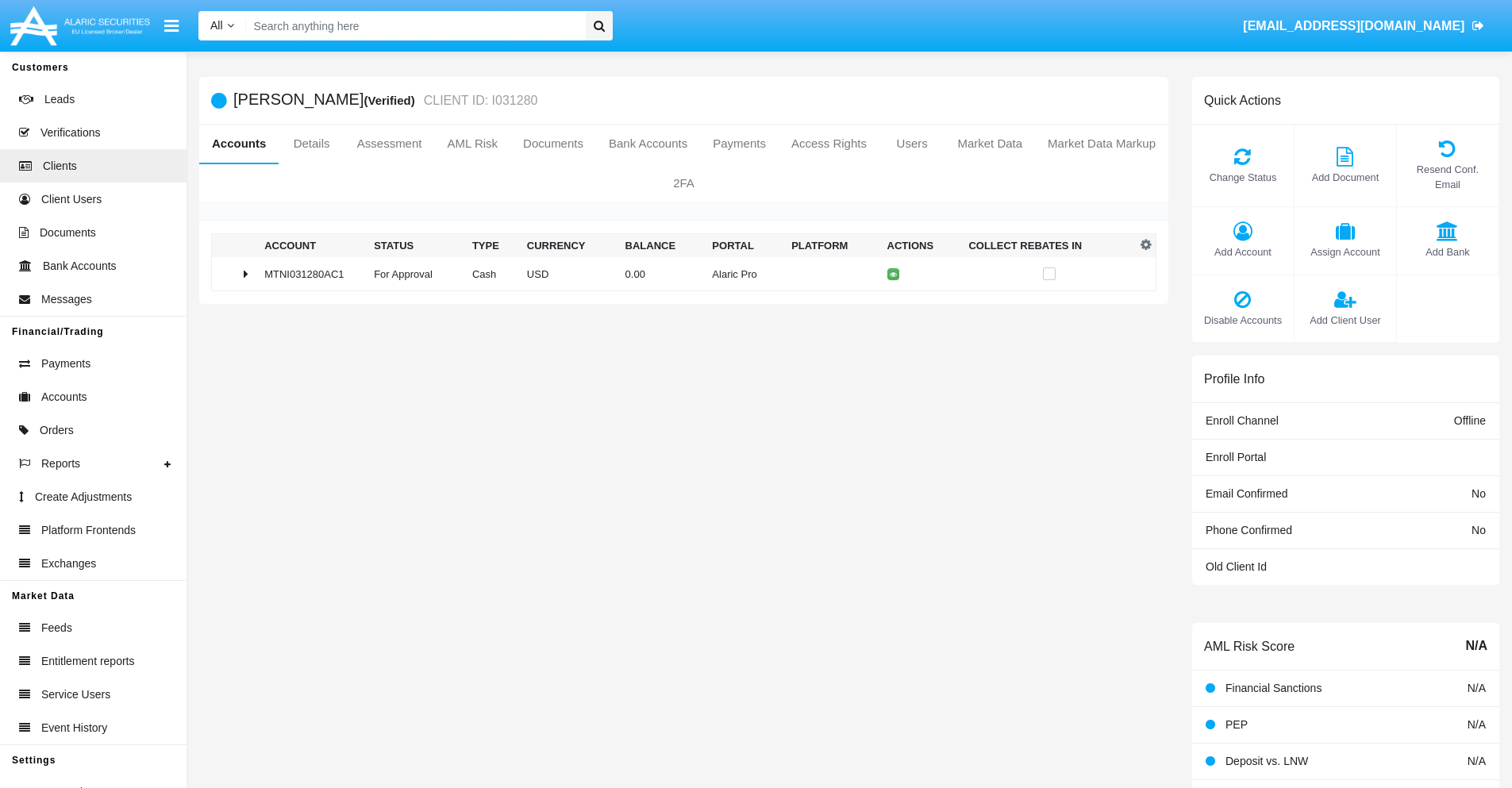
click at [1242, 177] on span "Change Status" at bounding box center [1243, 177] width 86 height 16
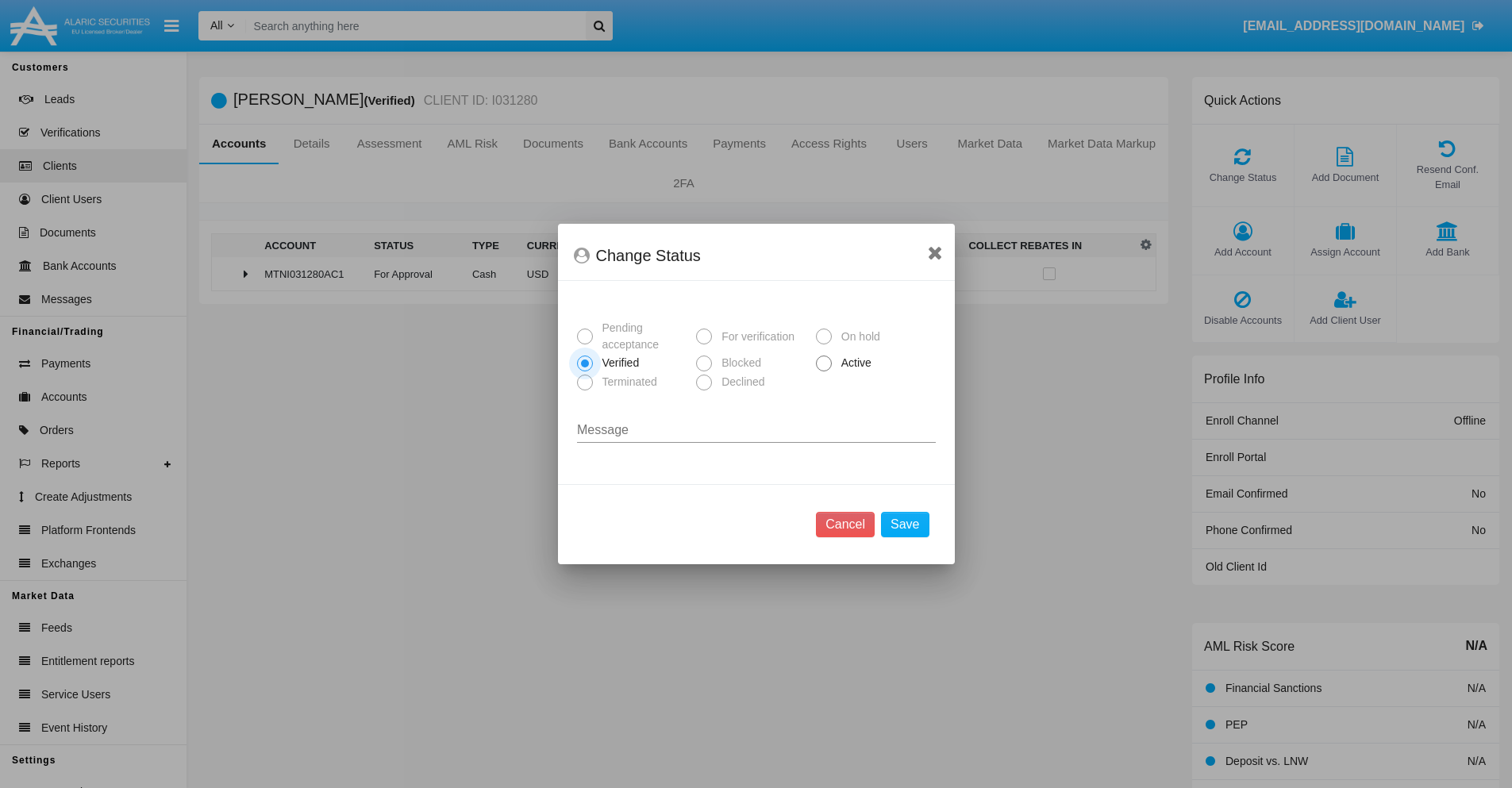
click at [854, 363] on span "Active" at bounding box center [854, 363] width 44 height 16
click at [824, 371] on input "Active" at bounding box center [824, 371] width 1 height 1
radio input "true"
click at [905, 525] on button "Save" at bounding box center [905, 525] width 48 height 26
